Goal: Complete application form

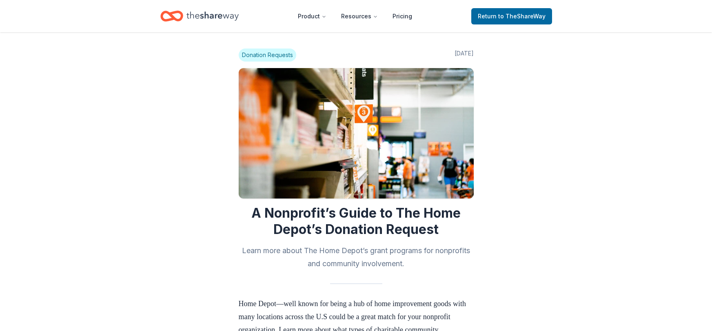
scroll to position [488, 0]
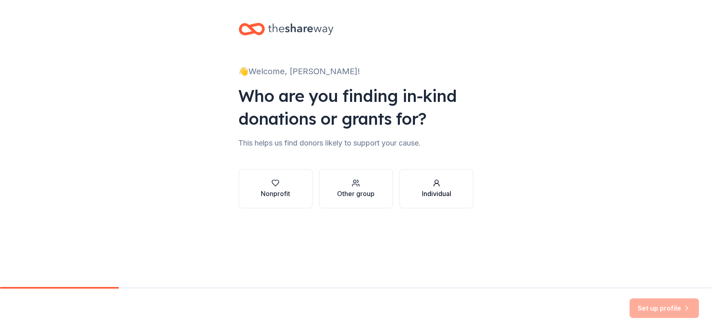
click at [441, 192] on div "Individual" at bounding box center [436, 194] width 29 height 10
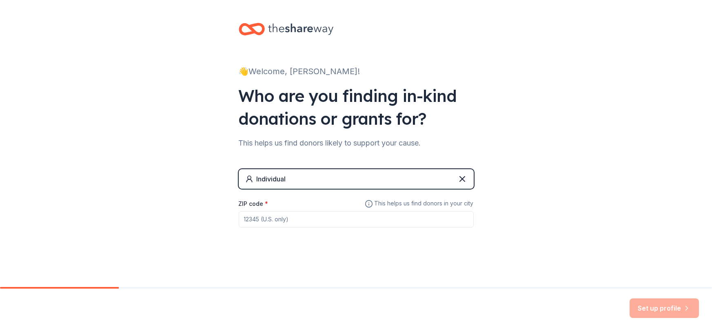
click at [275, 226] on input "ZIP code *" at bounding box center [356, 219] width 235 height 16
type input "53215"
click at [645, 313] on button "Set up profile" at bounding box center [664, 309] width 69 height 20
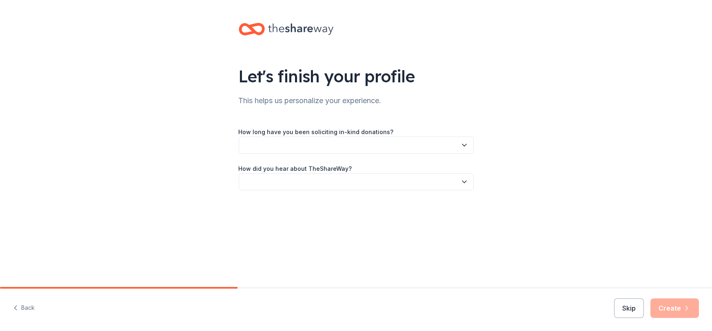
click at [386, 149] on button "button" at bounding box center [356, 145] width 235 height 17
click at [308, 202] on div "2 to 5 years" at bounding box center [355, 200] width 231 height 16
click at [333, 188] on button "button" at bounding box center [356, 181] width 235 height 17
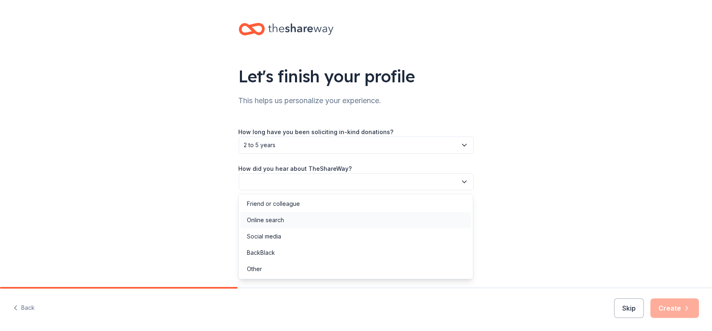
click at [306, 220] on div "Online search" at bounding box center [355, 220] width 231 height 16
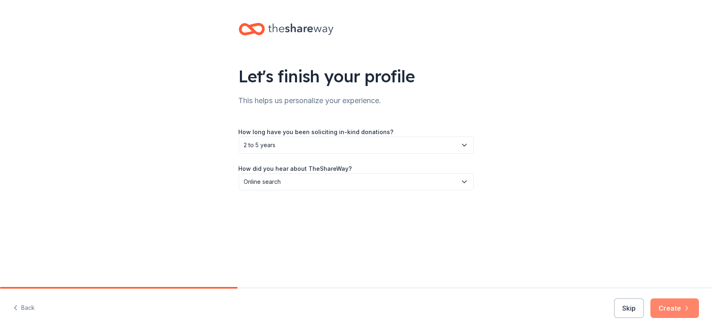
click at [666, 305] on button "Create" at bounding box center [674, 309] width 49 height 20
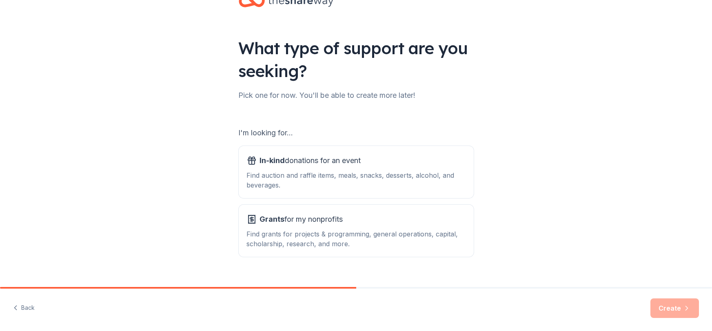
scroll to position [32, 0]
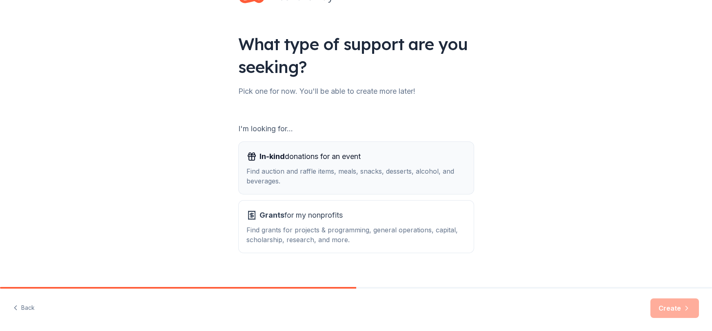
click at [357, 165] on div "In-kind donations for an event Find auction and raffle items, meals, snacks, de…" at bounding box center [356, 168] width 219 height 36
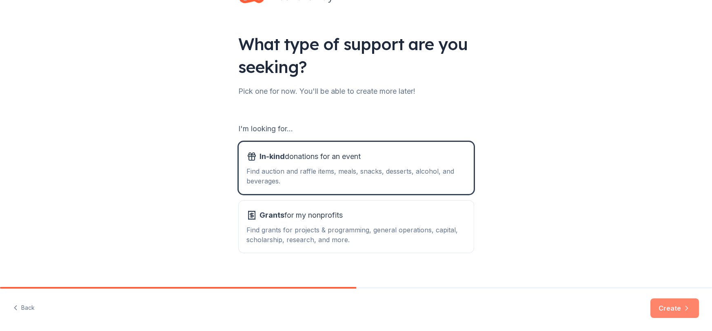
click at [663, 309] on button "Create" at bounding box center [674, 309] width 49 height 20
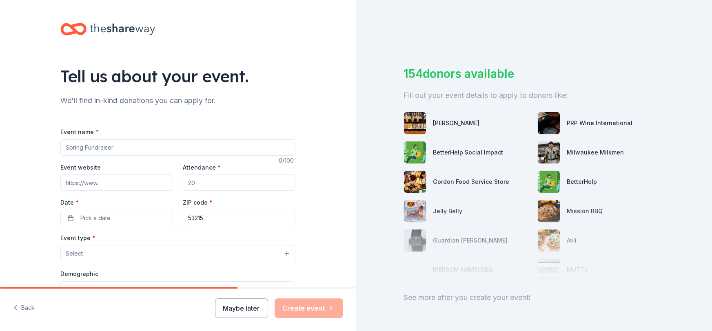
click at [441, 122] on div "[PERSON_NAME]" at bounding box center [456, 123] width 47 height 10
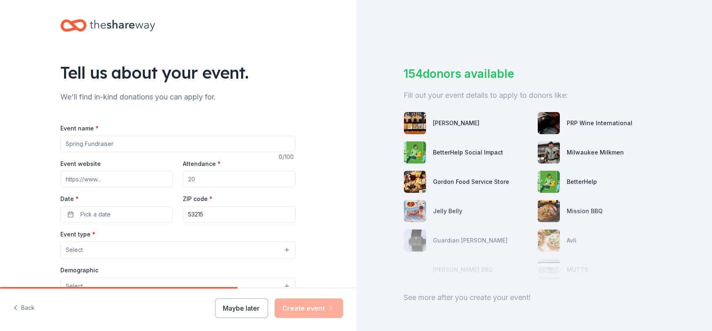
scroll to position [8, 0]
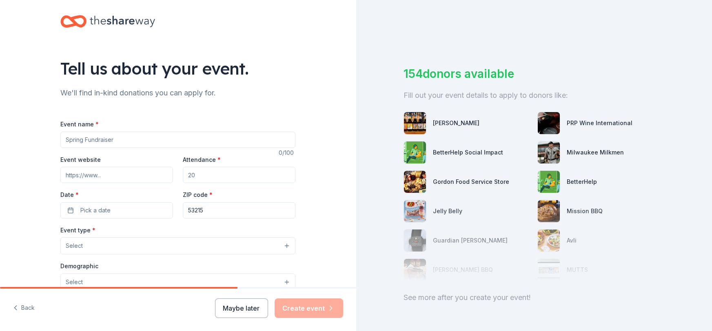
click at [140, 151] on div "Event name * 0 /100 Event website Attendance * Date * Pick a date ZIP code * 53…" at bounding box center [177, 307] width 235 height 377
click at [141, 141] on input "Event name *" at bounding box center [177, 140] width 235 height 16
click at [101, 137] on input "Event name *" at bounding box center [177, 140] width 235 height 16
type input "C"
type input "Canacer"
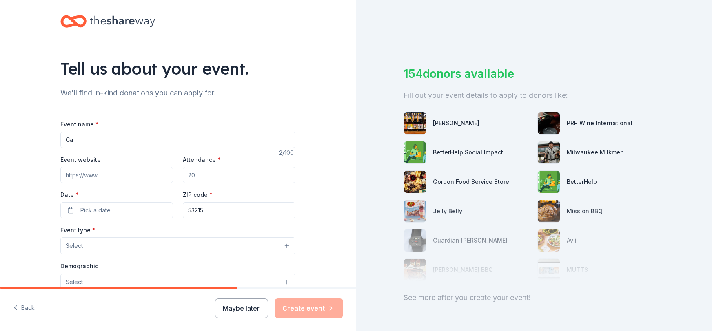
type input "C"
type input "[MEDICAL_DATA] Prevention Benefit for [PERSON_NAME]"
click at [215, 175] on input "Attendance *" at bounding box center [239, 175] width 113 height 16
type input "2"
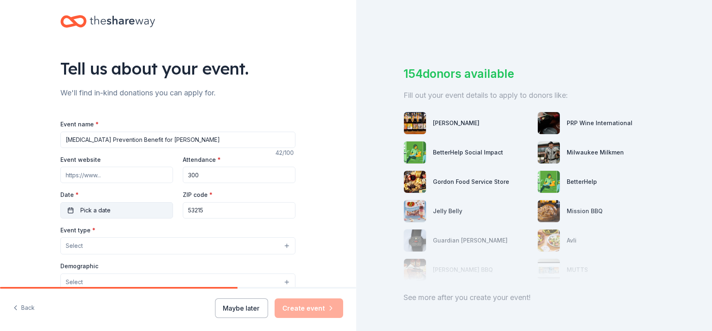
type input "300"
click at [94, 206] on span "Pick a date" at bounding box center [95, 211] width 30 height 10
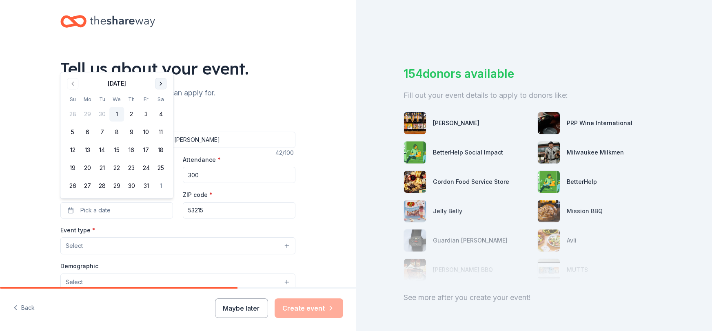
click at [162, 85] on button "Go to next month" at bounding box center [160, 83] width 11 height 11
click at [161, 97] on button "1" at bounding box center [160, 96] width 15 height 15
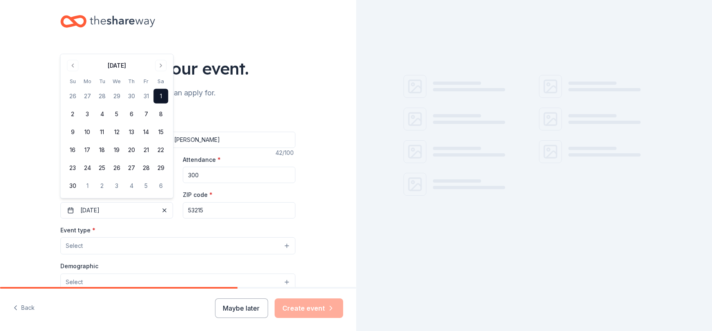
click at [29, 177] on div "Tell us about your event. We'll find in-kind donations you can apply for. Event…" at bounding box center [178, 263] width 356 height 543
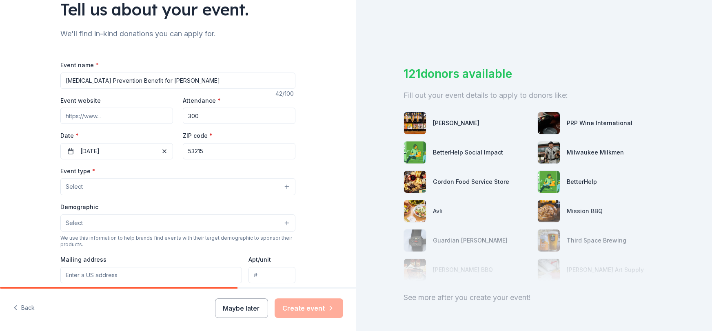
scroll to position [71, 0]
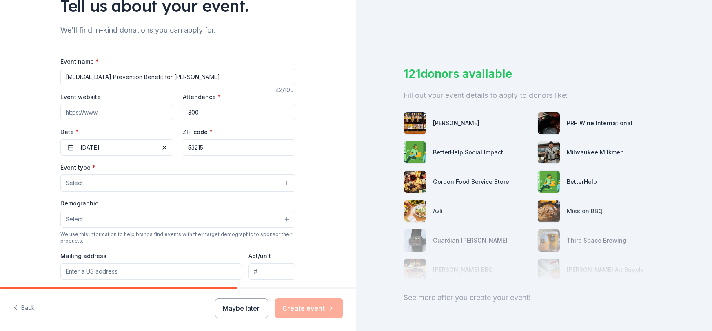
click at [96, 179] on button "Select" at bounding box center [177, 183] width 235 height 17
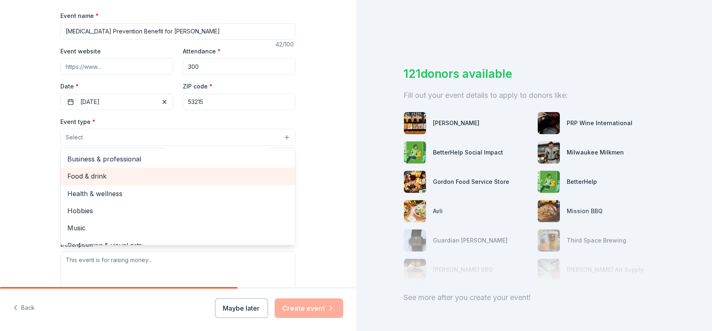
scroll to position [0, 0]
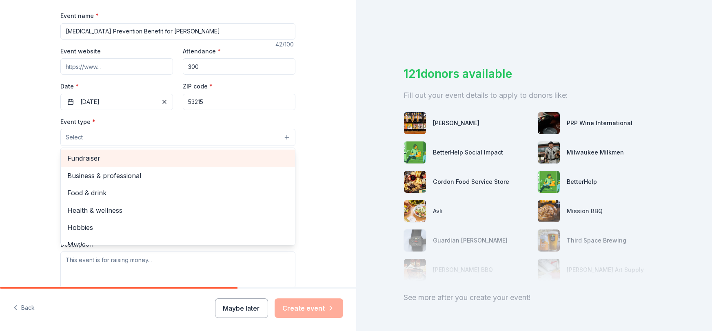
click at [120, 161] on span "Fundraiser" at bounding box center [177, 158] width 221 height 11
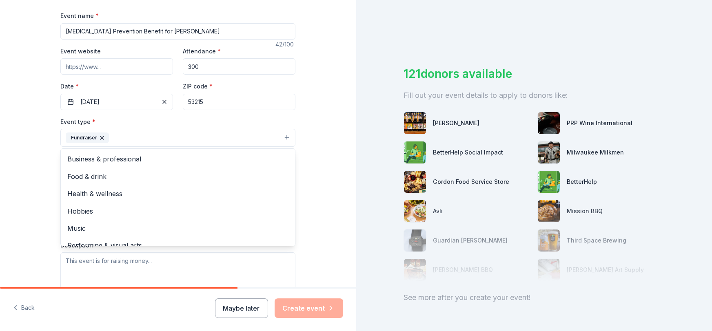
click at [40, 186] on div "Tell us about your event. We'll find in-kind donations you can apply for. Event…" at bounding box center [178, 156] width 356 height 544
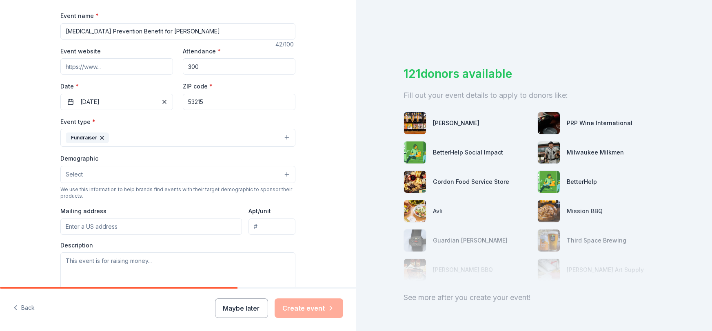
click at [115, 178] on button "Select" at bounding box center [177, 174] width 235 height 17
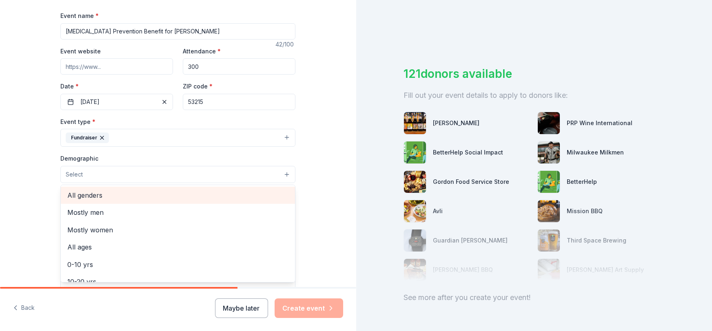
click at [101, 195] on span "All genders" at bounding box center [177, 195] width 221 height 11
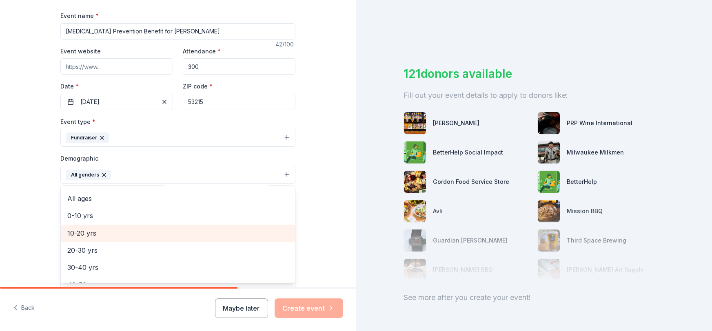
scroll to position [38, 0]
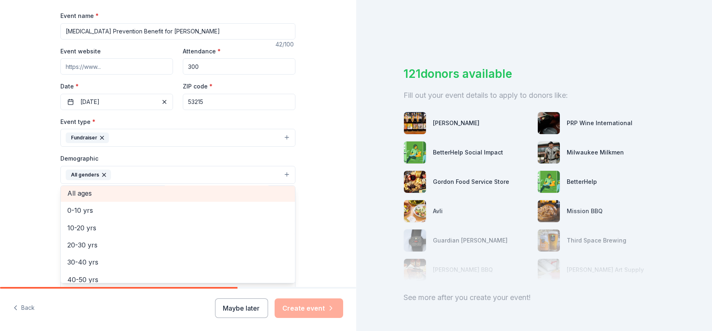
click at [98, 192] on span "All ages" at bounding box center [177, 193] width 221 height 11
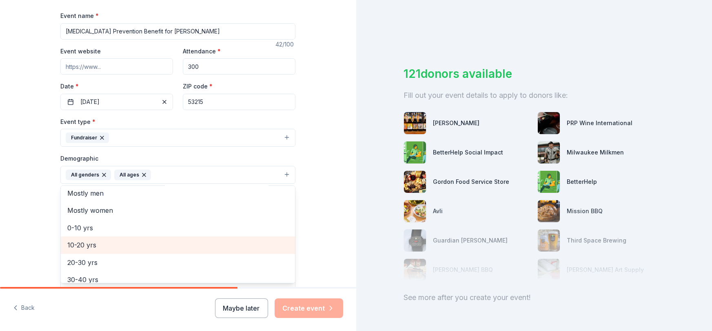
scroll to position [0, 0]
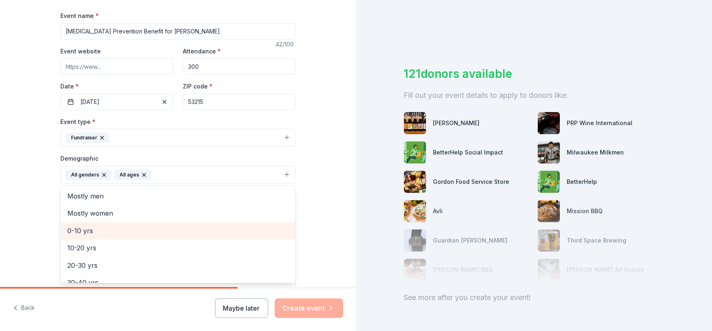
click at [21, 190] on div "Tell us about your event. We'll find in-kind donations you can apply for. Event…" at bounding box center [178, 156] width 356 height 545
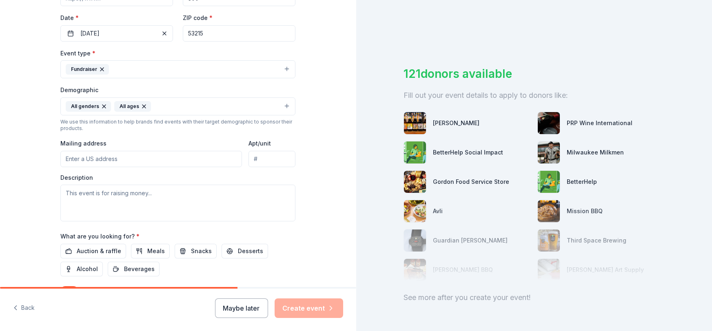
scroll to position [191, 0]
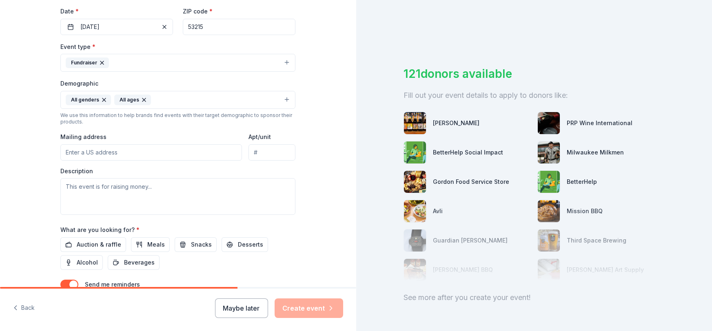
click at [116, 151] on input "Mailing address" at bounding box center [151, 152] width 182 height 16
type input "3"
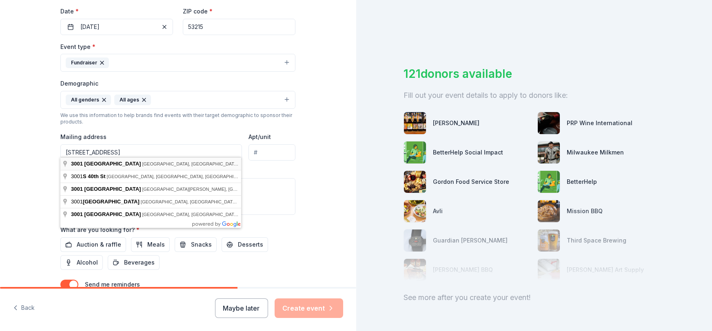
type input "3001 South 40th Street, Milwaukee, WI, 53215"
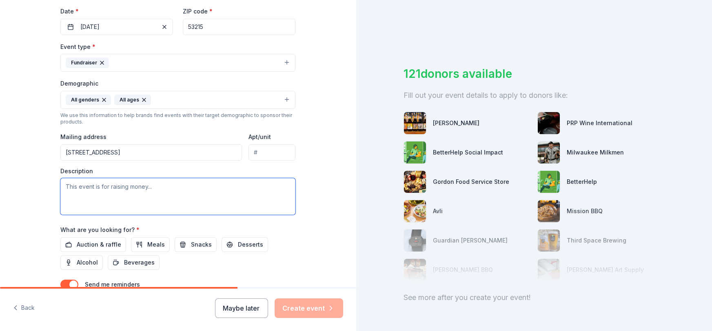
click at [166, 187] on textarea at bounding box center [177, 196] width 235 height 37
paste textarea "Hello! My name is Stephanie Stern, and I am reaching out in hopes that your com…"
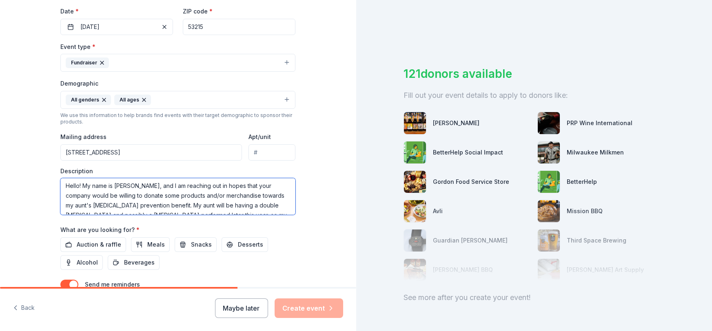
scroll to position [0, 0]
click at [226, 191] on textarea "Hello! My name is Stephanie Stern, and I am reaching out in hopes that your com…" at bounding box center [177, 196] width 235 height 37
click at [240, 195] on textarea "Hello! My name is Stephanie Stern, and I am reaching out in hopes that your com…" at bounding box center [177, 196] width 235 height 37
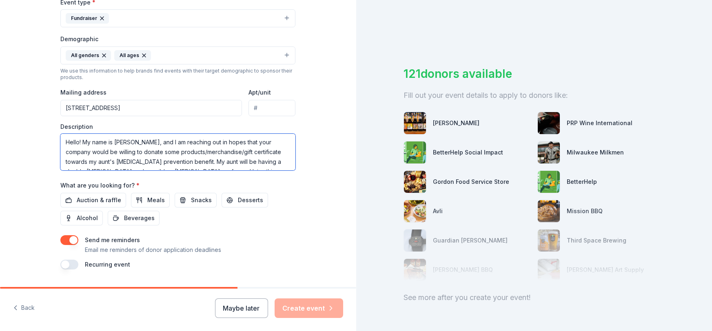
scroll to position [248, 0]
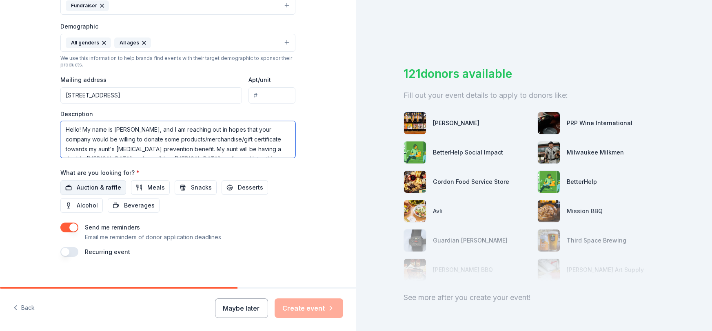
type textarea "Hello! My name is [PERSON_NAME], and I am reaching out in hopes that your compa…"
click at [85, 183] on span "Auction & raffle" at bounding box center [99, 188] width 44 height 10
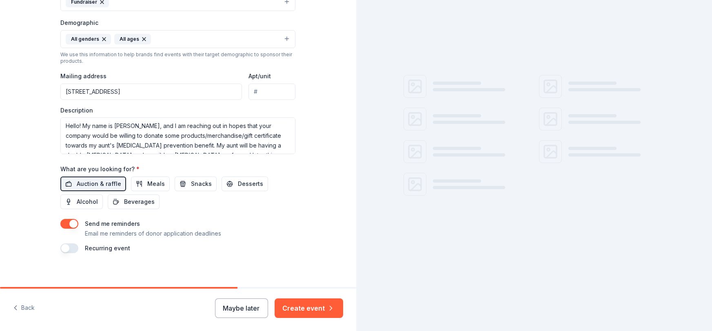
scroll to position [253, 0]
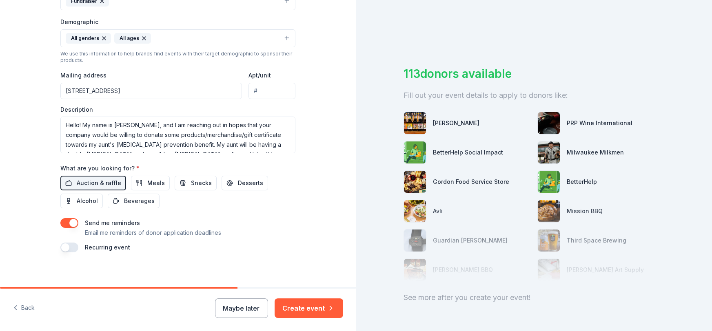
click at [73, 218] on button "button" at bounding box center [69, 223] width 18 height 10
click at [314, 305] on button "Create event" at bounding box center [309, 309] width 69 height 20
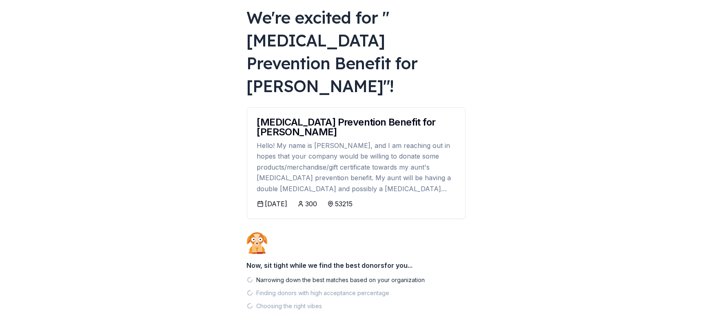
scroll to position [47, 0]
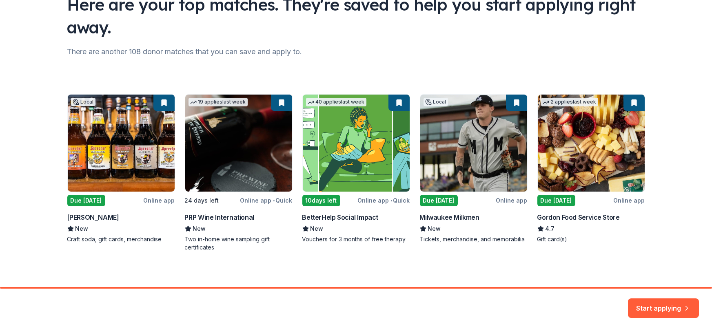
scroll to position [75, 0]
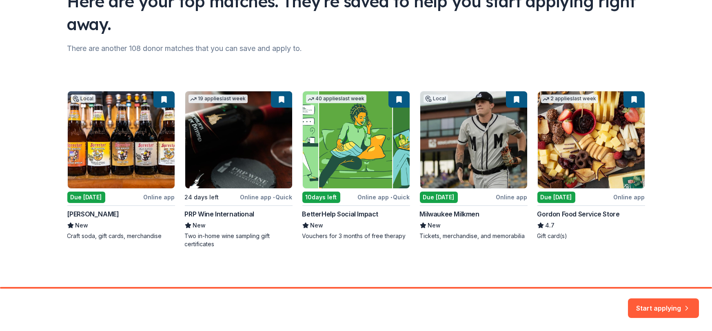
click at [91, 134] on div "Local Due tomorrow Online app Sprecher New Craft soda, gift cards, merchandise …" at bounding box center [356, 169] width 578 height 157
click at [115, 152] on div "Local Due tomorrow Online app Sprecher New Craft soda, gift cards, merchandise …" at bounding box center [356, 169] width 578 height 157
click at [652, 306] on button "Start applying" at bounding box center [663, 304] width 71 height 20
click at [672, 302] on div "Start applying" at bounding box center [663, 309] width 71 height 20
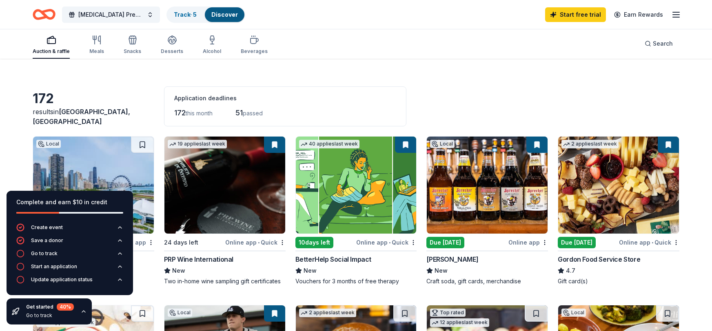
scroll to position [106, 0]
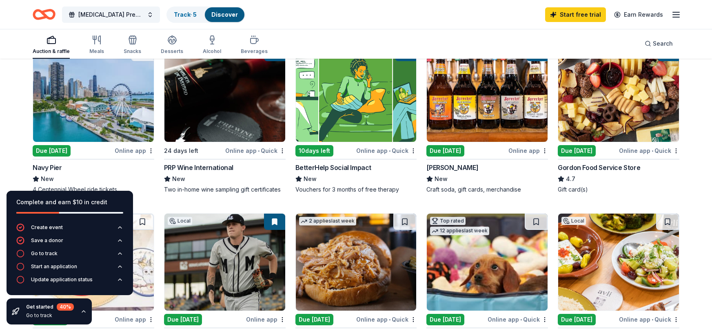
click at [84, 313] on icon "button" at bounding box center [83, 312] width 3 height 2
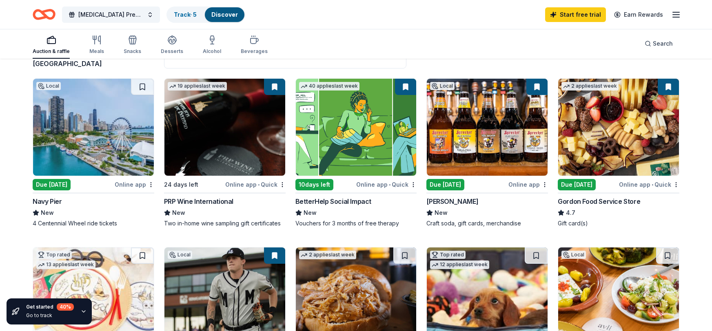
scroll to position [68, 0]
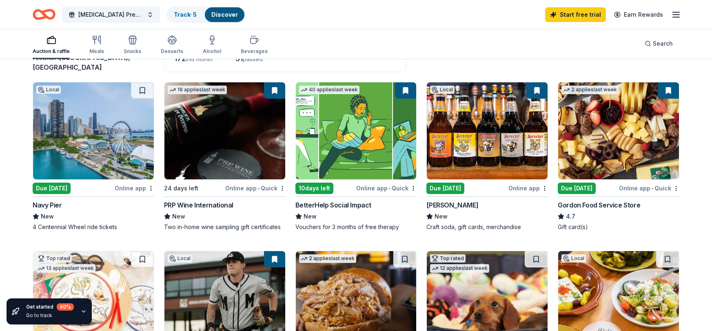
click at [503, 144] on img at bounding box center [487, 130] width 121 height 97
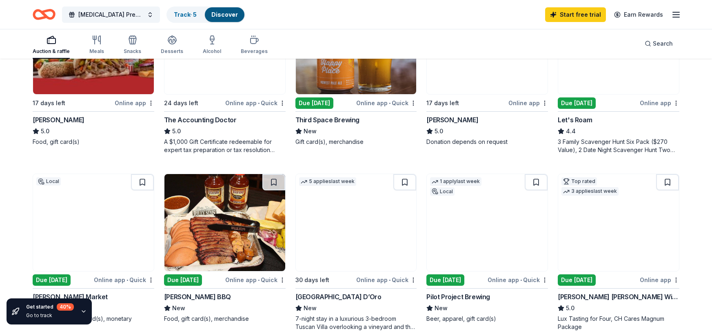
scroll to position [503, 0]
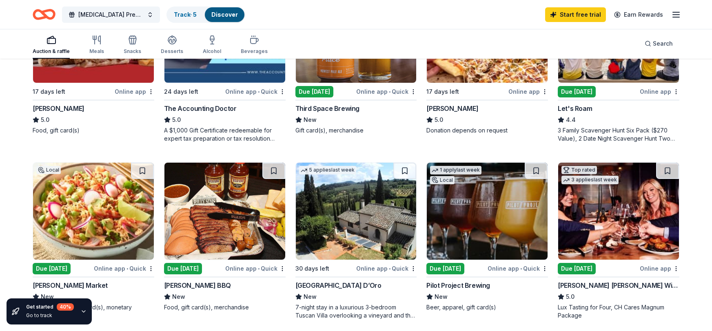
click at [638, 235] on img at bounding box center [618, 211] width 121 height 97
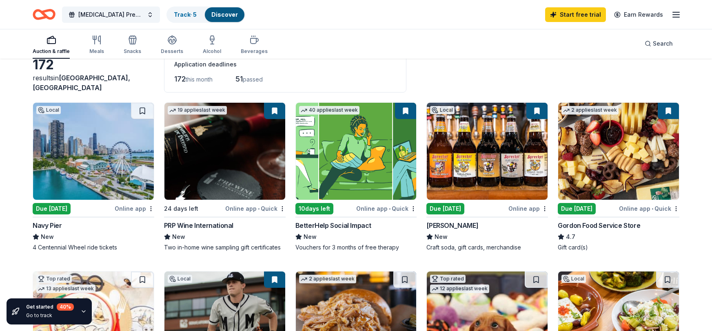
scroll to position [0, 0]
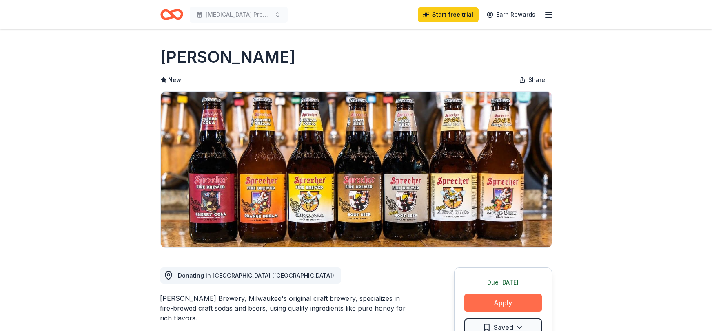
click at [508, 305] on button "Apply" at bounding box center [503, 303] width 78 height 18
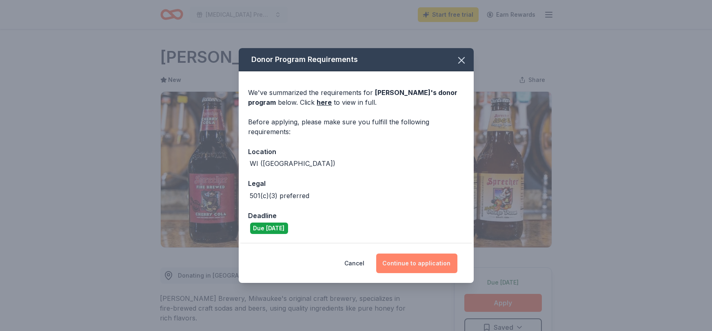
click at [396, 264] on button "Continue to application" at bounding box center [416, 264] width 81 height 20
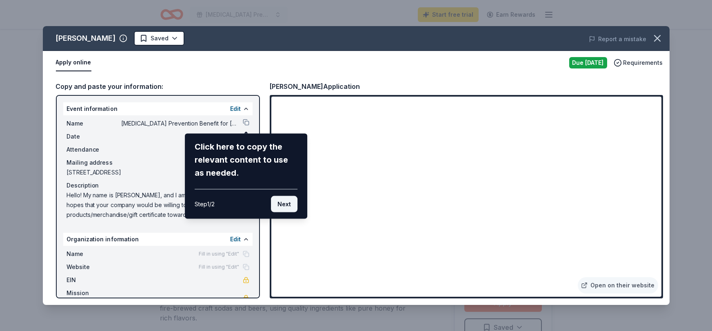
click at [282, 201] on button "Next" at bounding box center [284, 204] width 27 height 16
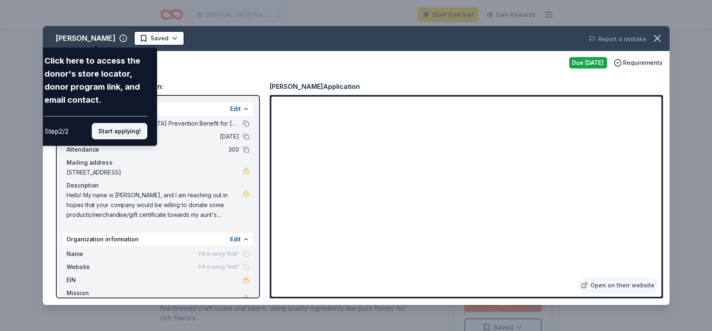
click at [117, 134] on button "Start applying!" at bounding box center [119, 131] width 55 height 16
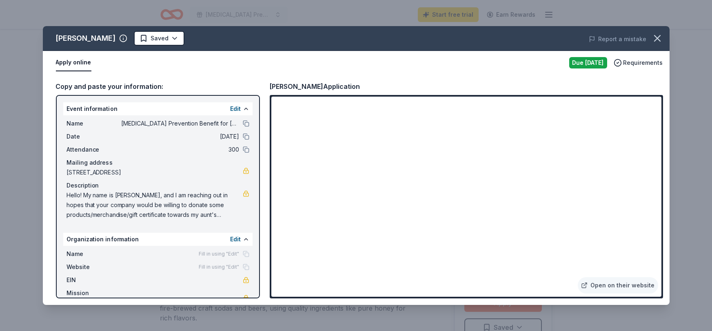
click at [448, 221] on div "[PERSON_NAME] Saved Report a mistake Apply online Due [DATE] Requirements Copy …" at bounding box center [356, 165] width 627 height 279
click at [661, 40] on icon "button" at bounding box center [657, 38] width 11 height 11
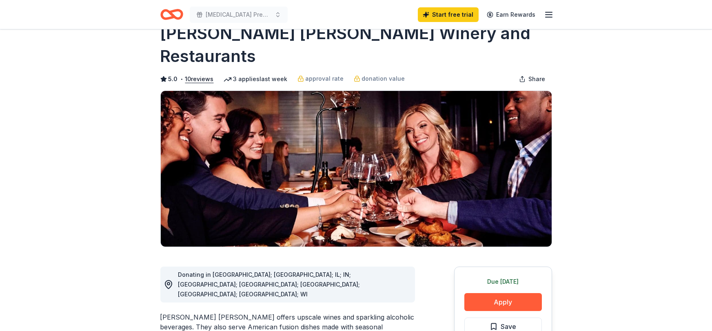
scroll to position [80, 0]
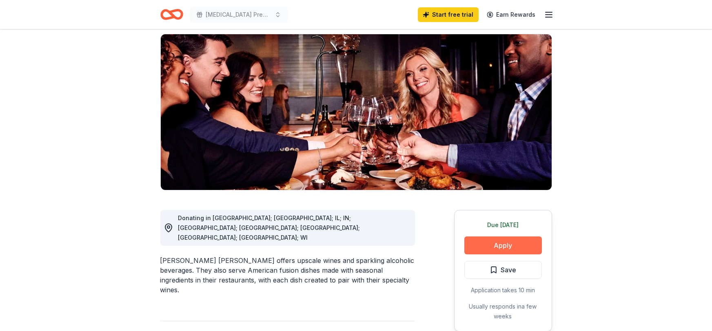
click at [480, 237] on button "Apply" at bounding box center [503, 246] width 78 height 18
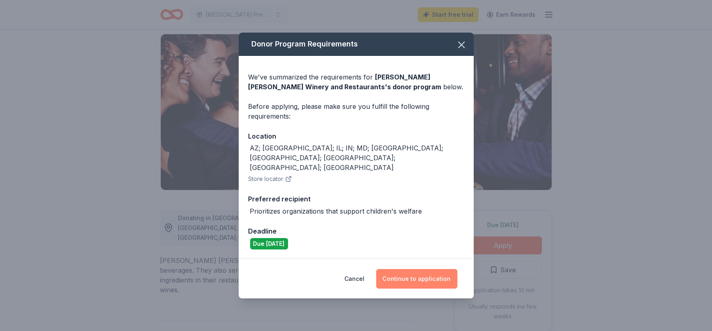
click at [425, 269] on button "Continue to application" at bounding box center [416, 279] width 81 height 20
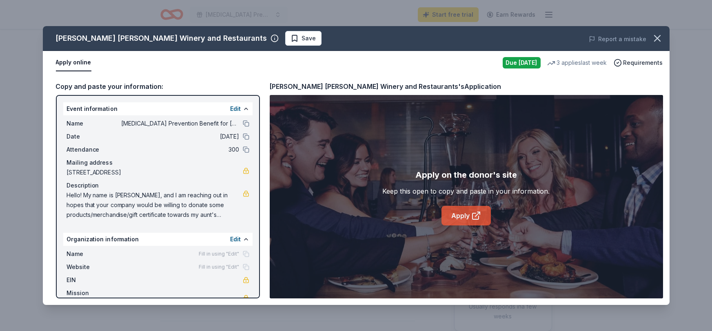
click at [478, 212] on icon at bounding box center [478, 213] width 2 height 2
click at [657, 42] on icon "button" at bounding box center [657, 38] width 11 height 11
